Goal: Task Accomplishment & Management: Use online tool/utility

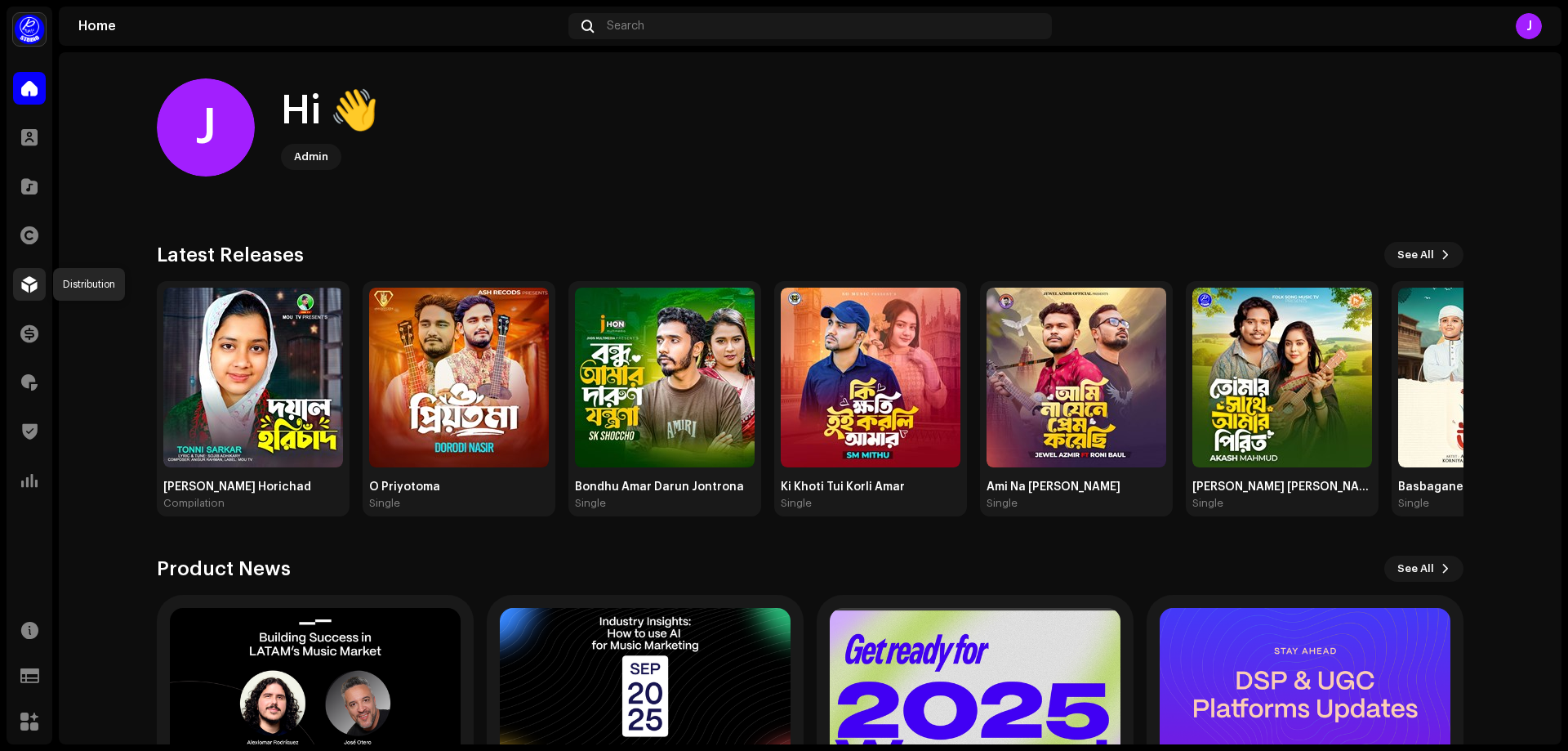
click at [22, 283] on span at bounding box center [29, 285] width 17 height 13
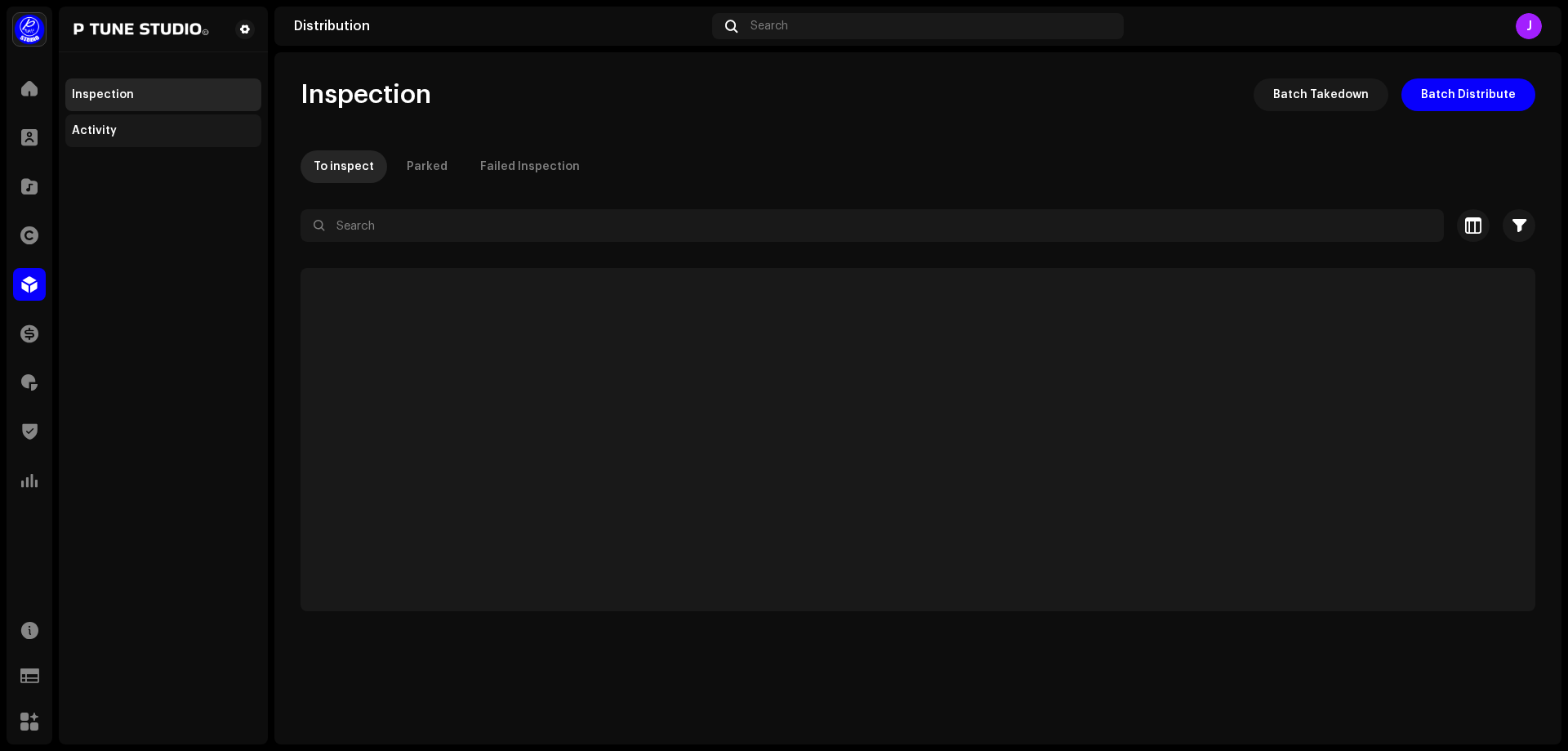
click at [110, 134] on div "Activity" at bounding box center [95, 131] width 45 height 13
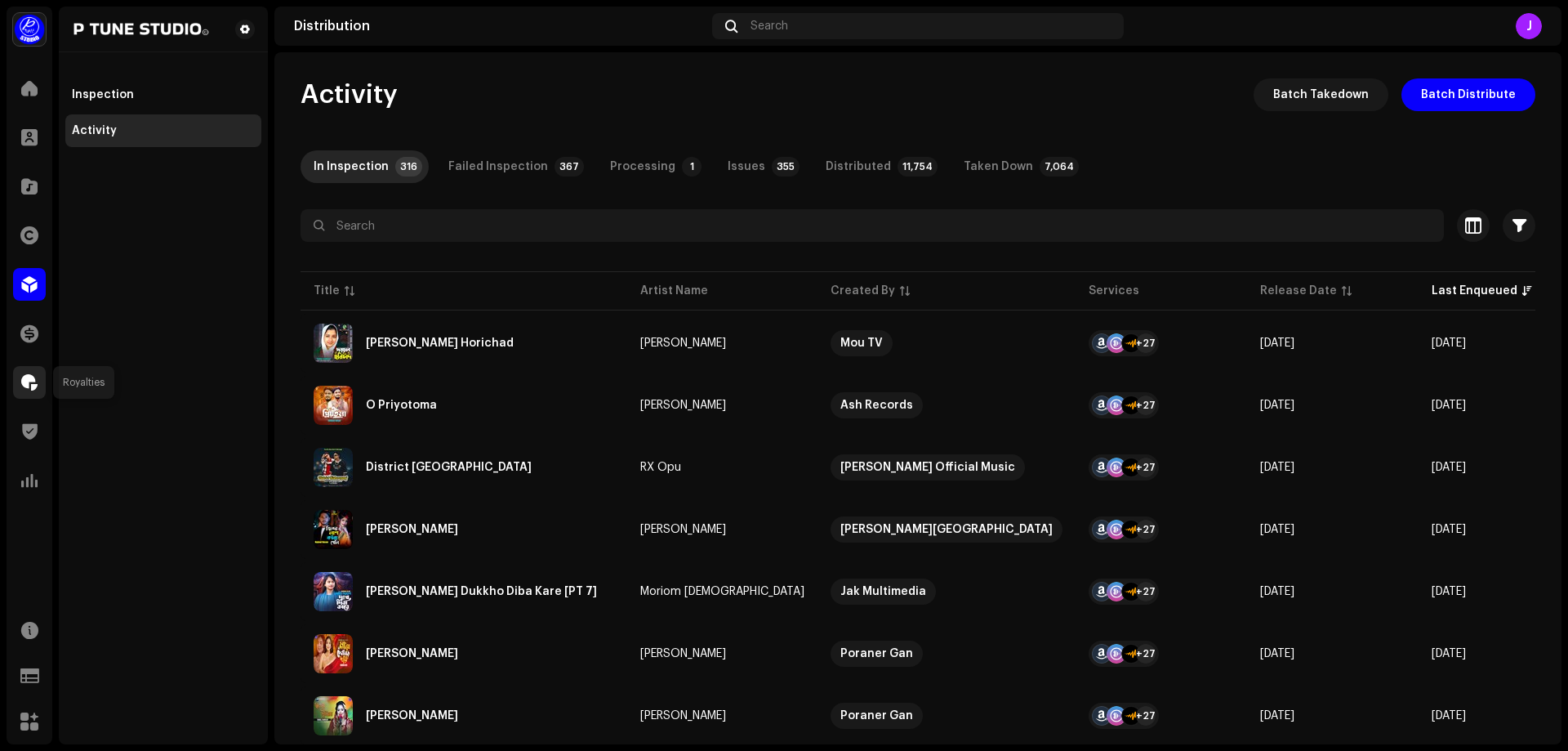
click at [28, 383] on span at bounding box center [29, 383] width 17 height 13
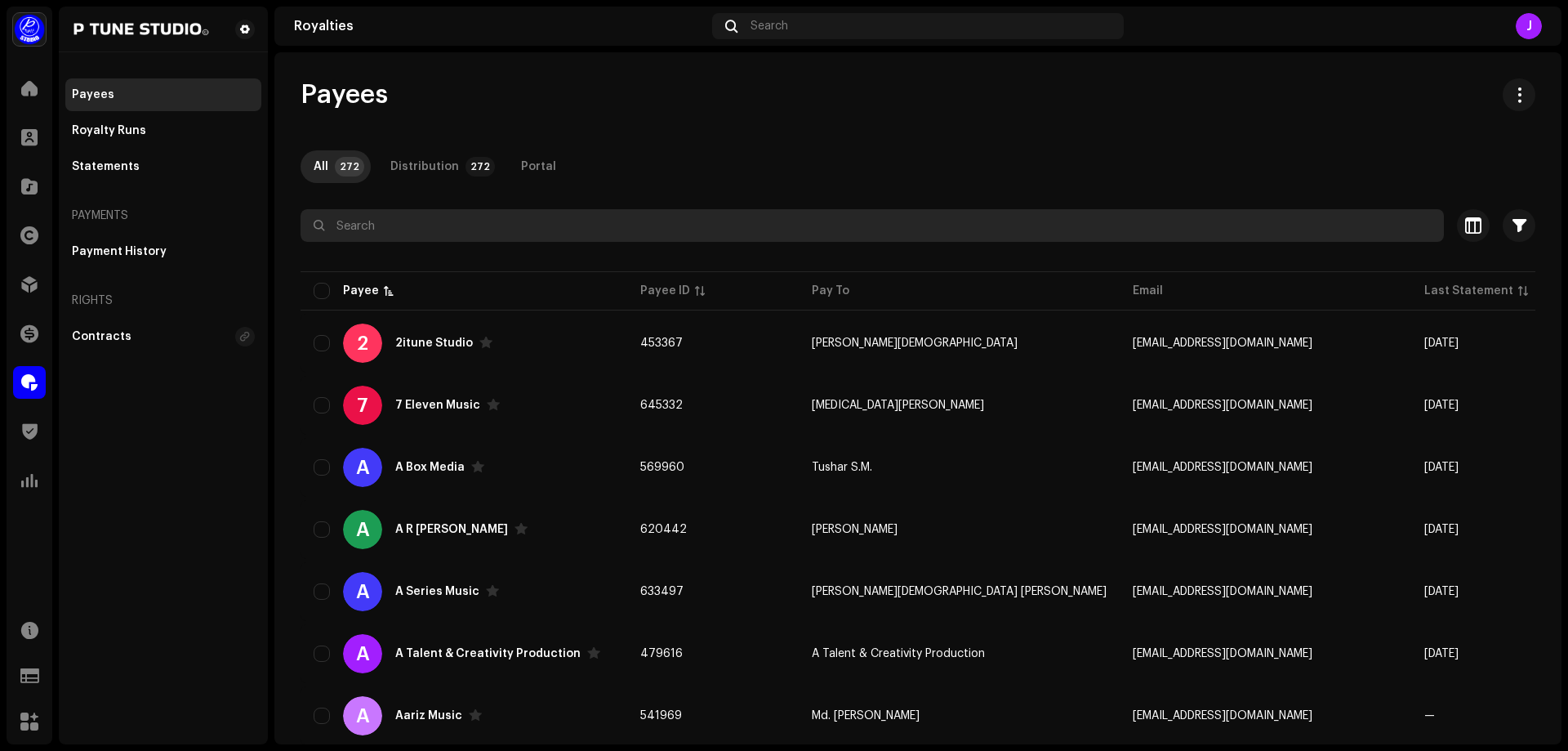
click at [435, 224] on input "text" at bounding box center [872, 225] width 1144 height 33
paste input "GRS"
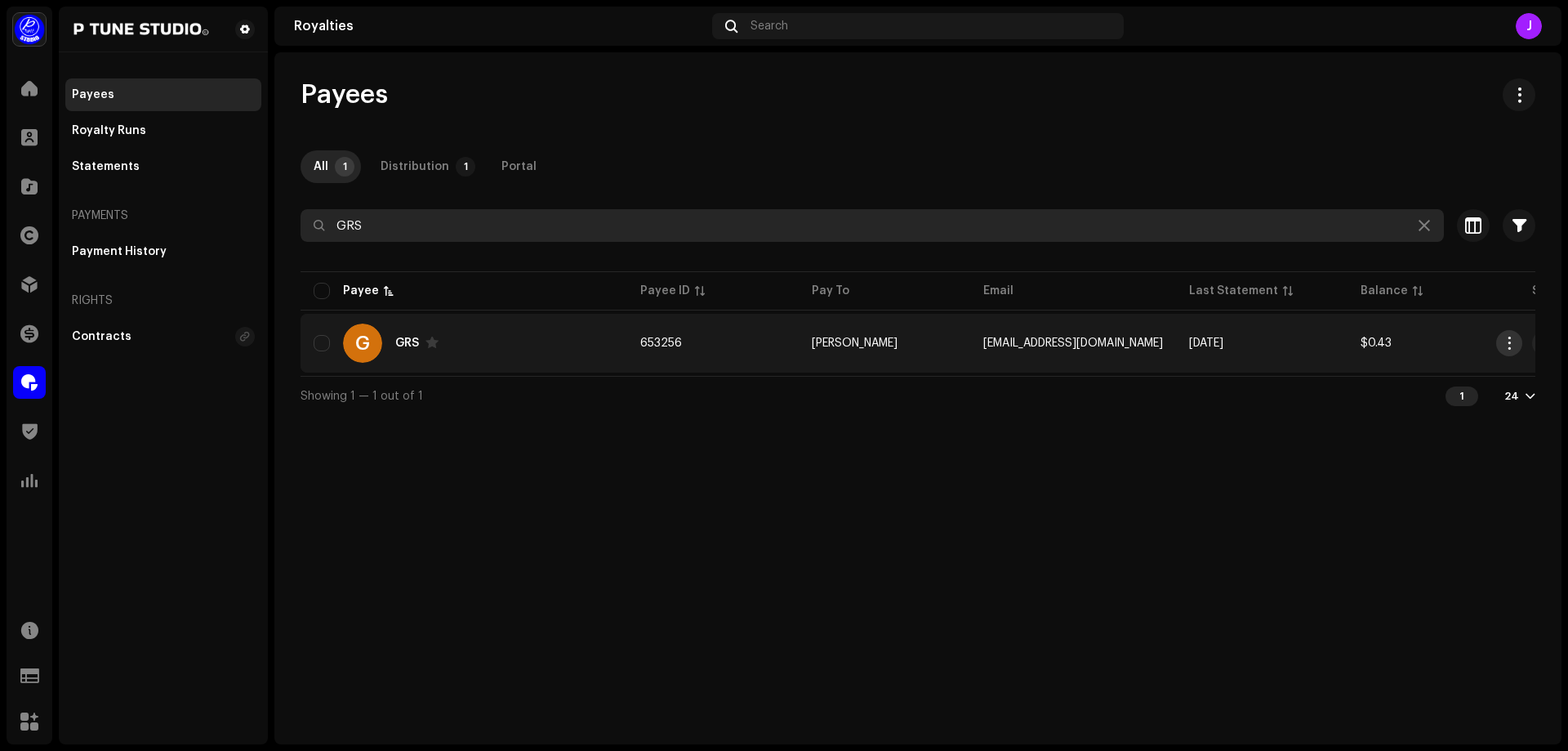
type input "GRS"
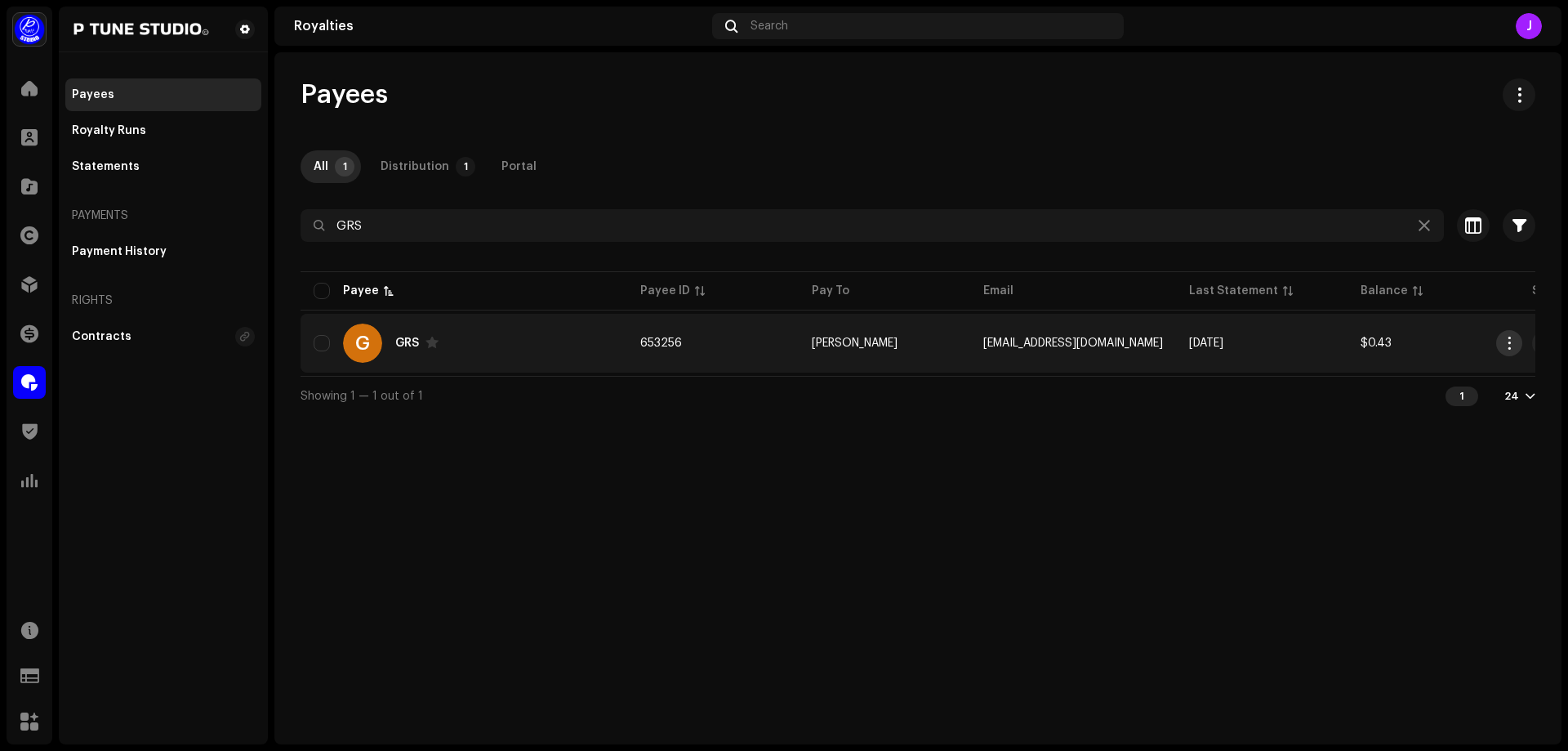
click at [1509, 342] on span "button" at bounding box center [1509, 343] width 13 height 13
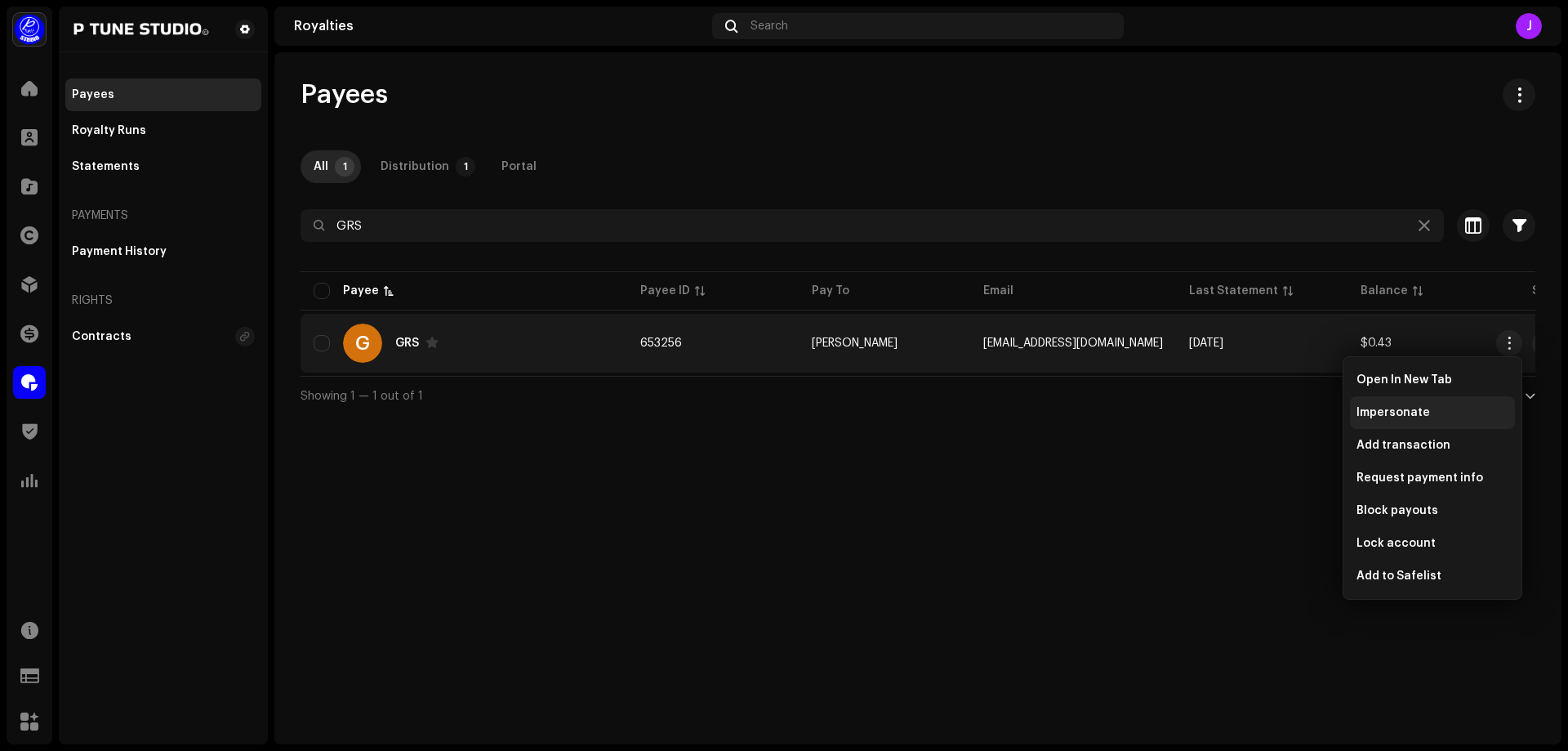
click at [1403, 411] on span "Impersonate" at bounding box center [1394, 413] width 74 height 13
